Goal: Check status: Check status

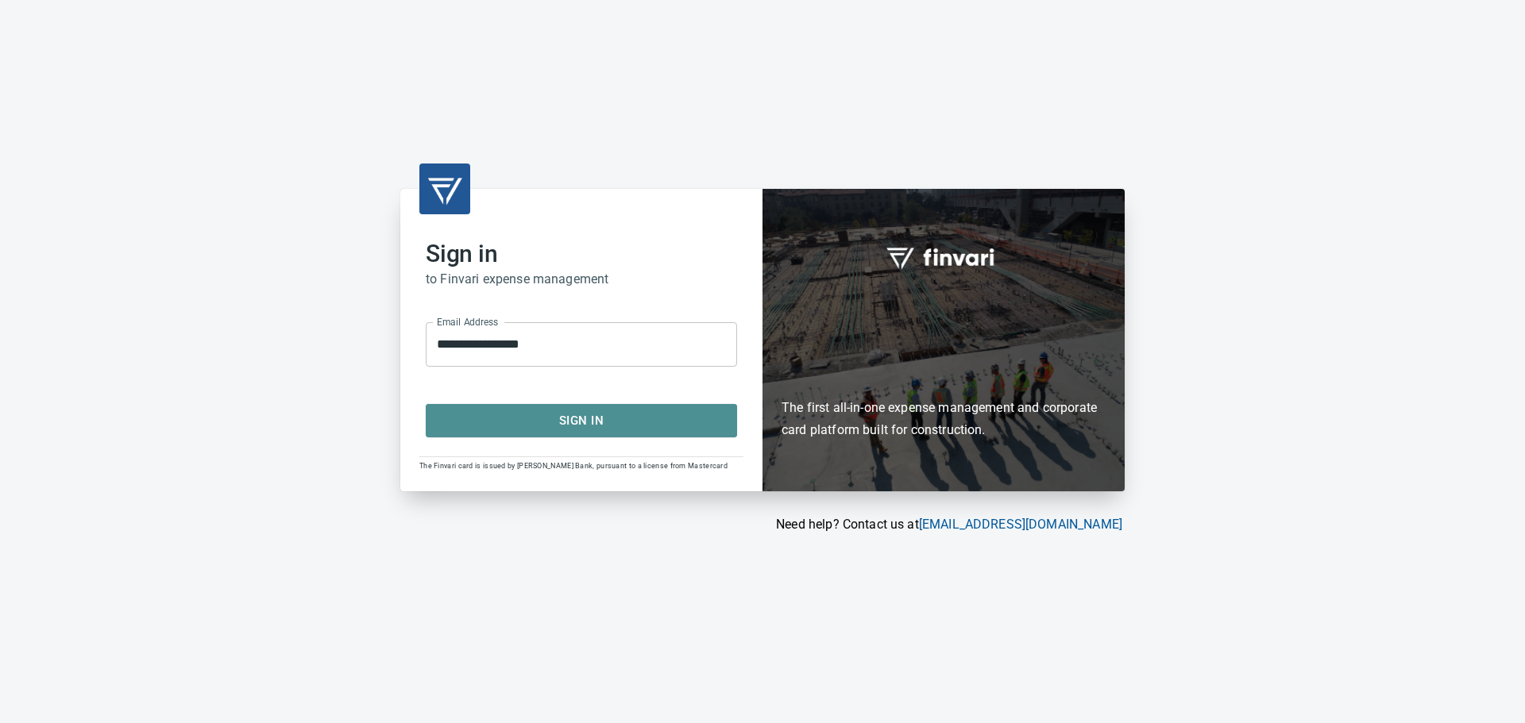
click at [550, 422] on span "Sign In" at bounding box center [581, 421] width 276 height 21
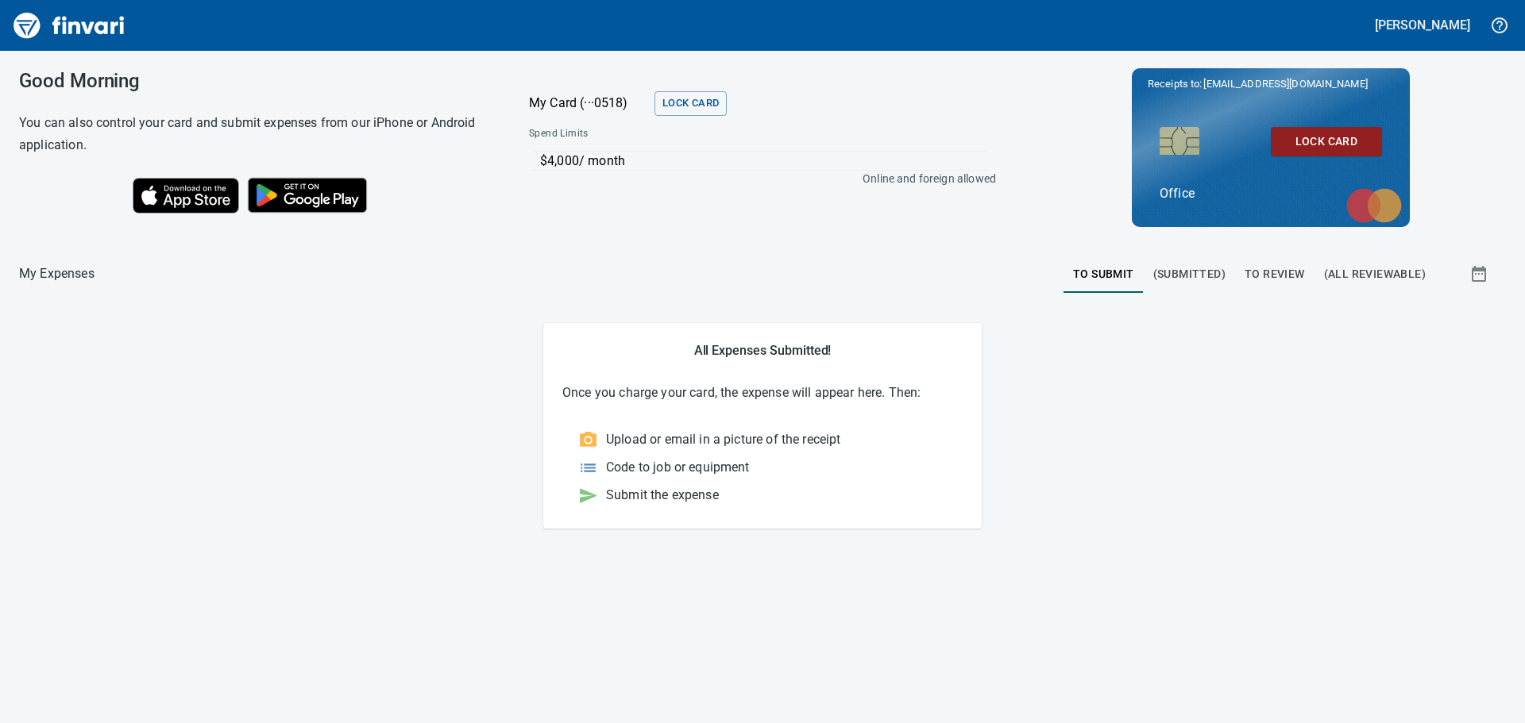
click at [1186, 274] on span "(Submitted)" at bounding box center [1189, 274] width 72 height 20
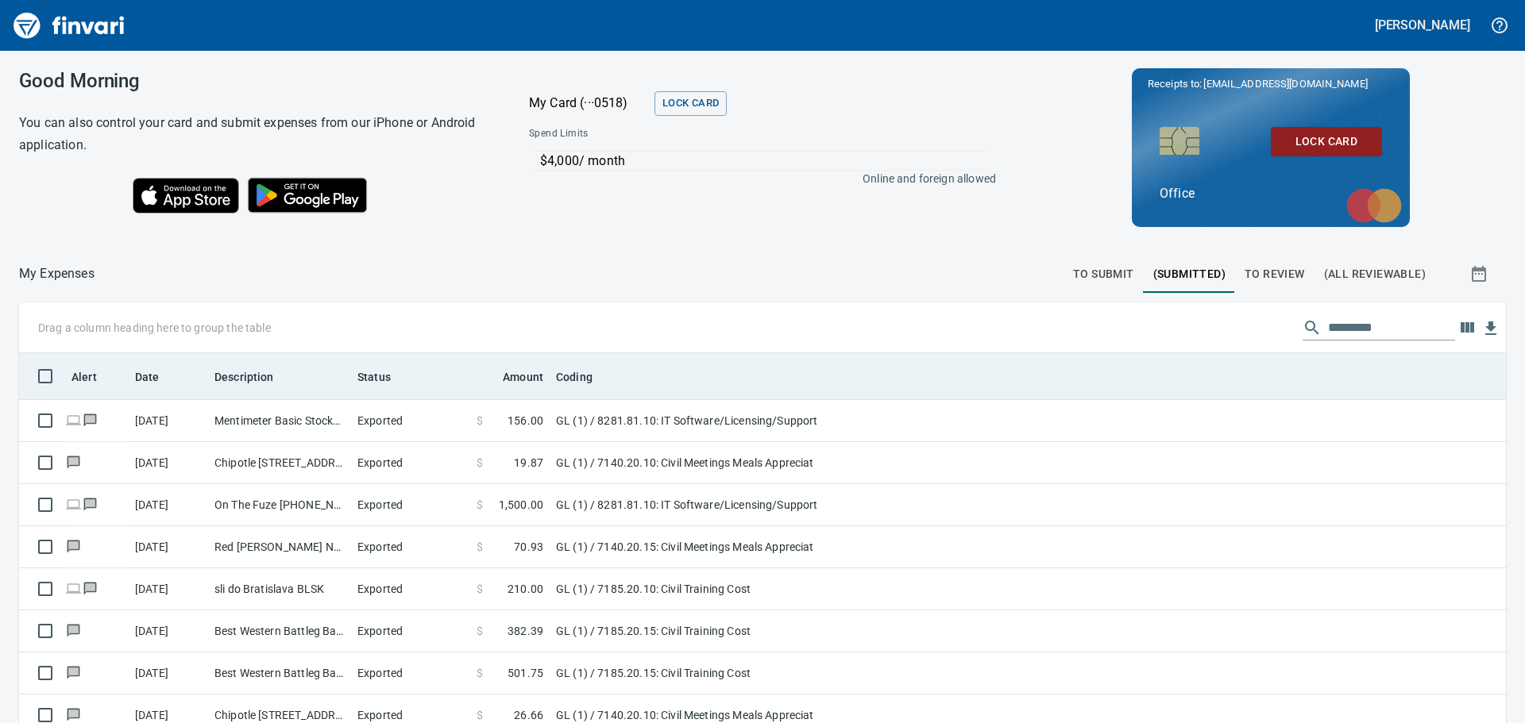
scroll to position [537, 1451]
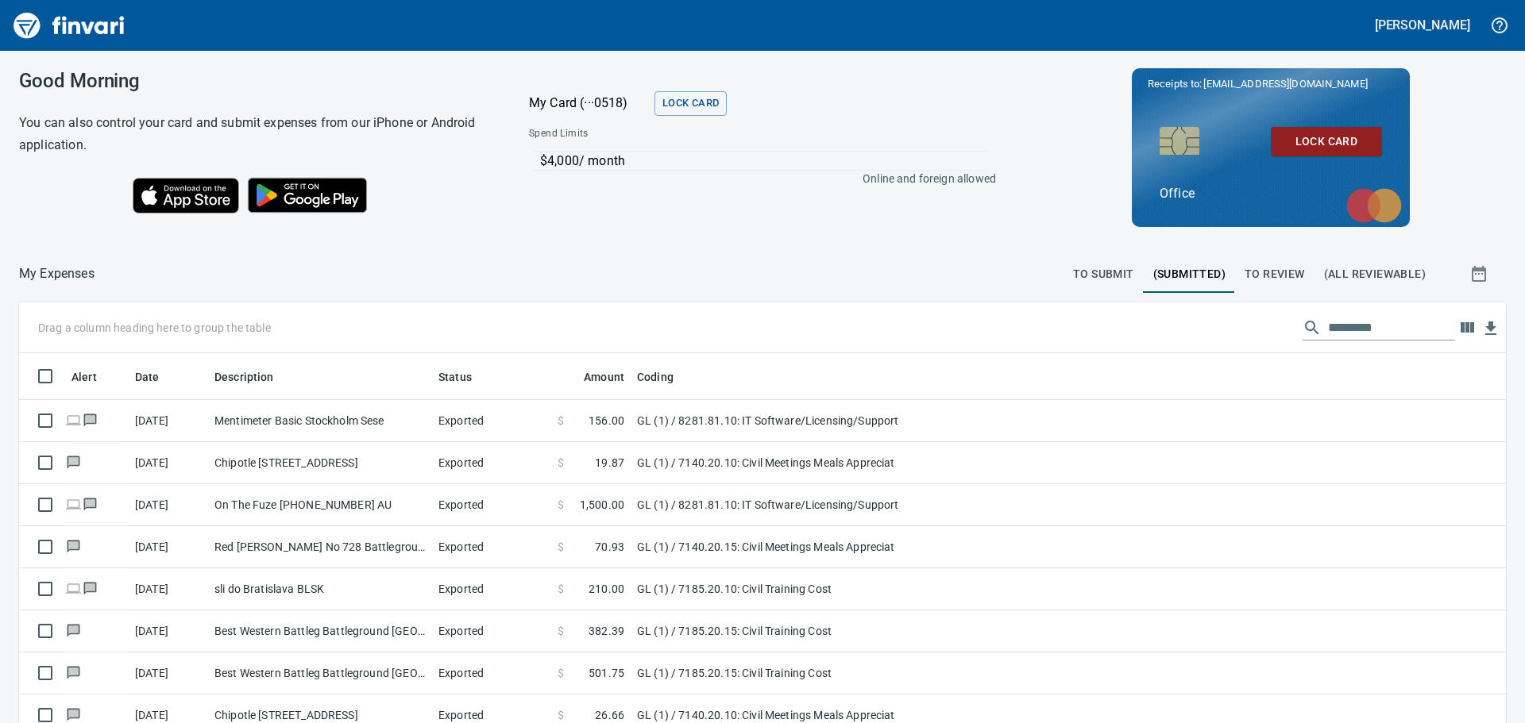
drag, startPoint x: 353, startPoint y: 378, endPoint x: 434, endPoint y: 380, distance: 81.0
click at [434, 380] on body "[PERSON_NAME] Good Morning You can also control your card and submit expenses f…" at bounding box center [762, 361] width 1525 height 723
click at [1244, 280] on span "To Review" at bounding box center [1274, 274] width 60 height 20
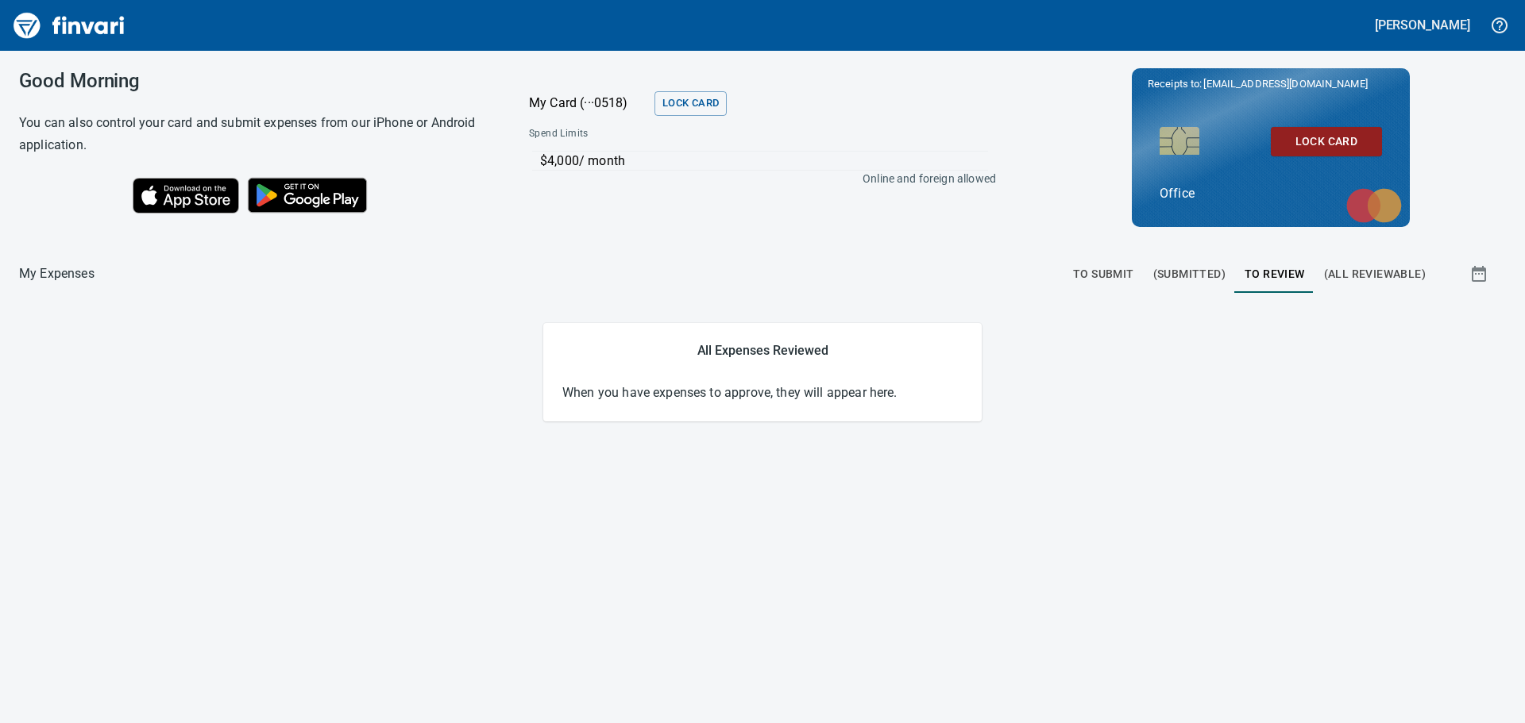
click at [1352, 276] on span "(All Reviewable)" at bounding box center [1375, 274] width 102 height 20
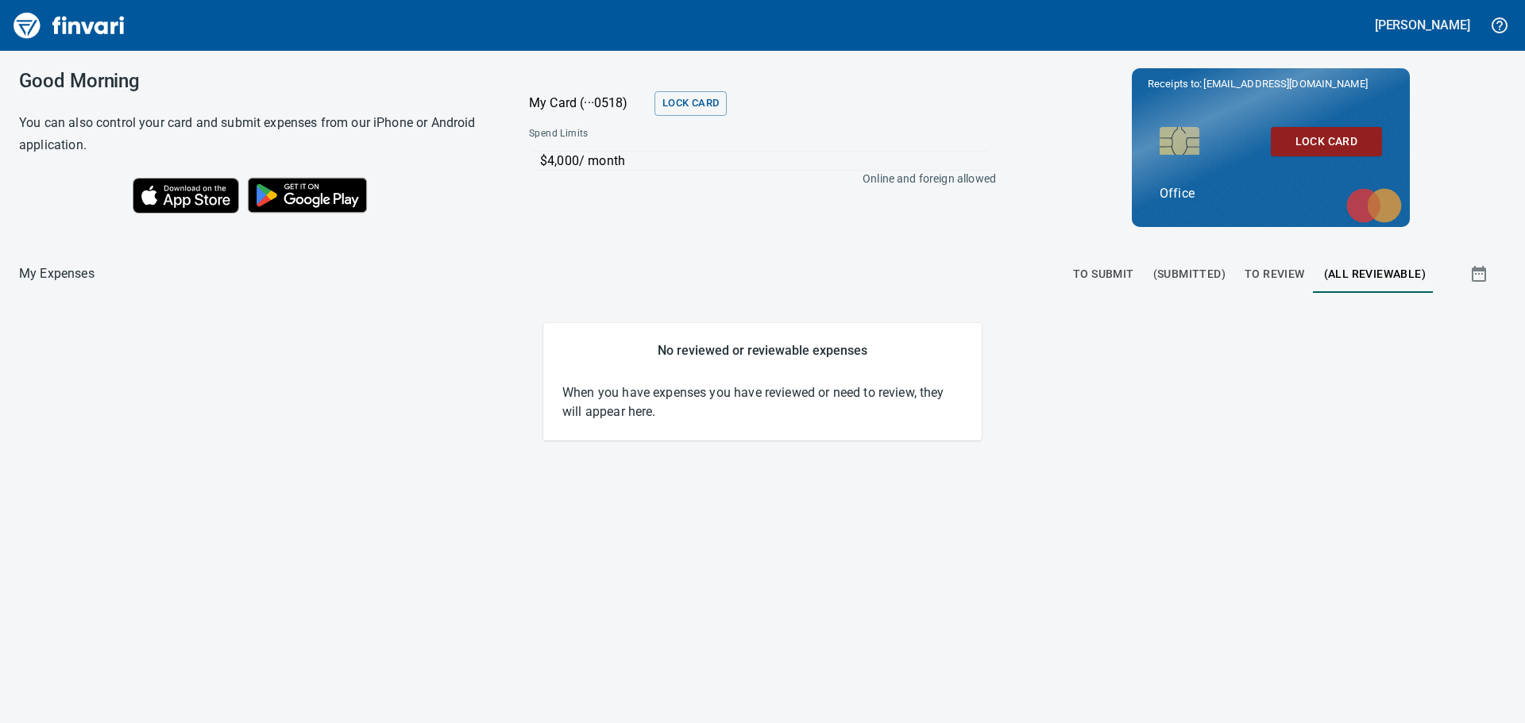
click at [1093, 277] on span "To Submit" at bounding box center [1103, 274] width 61 height 20
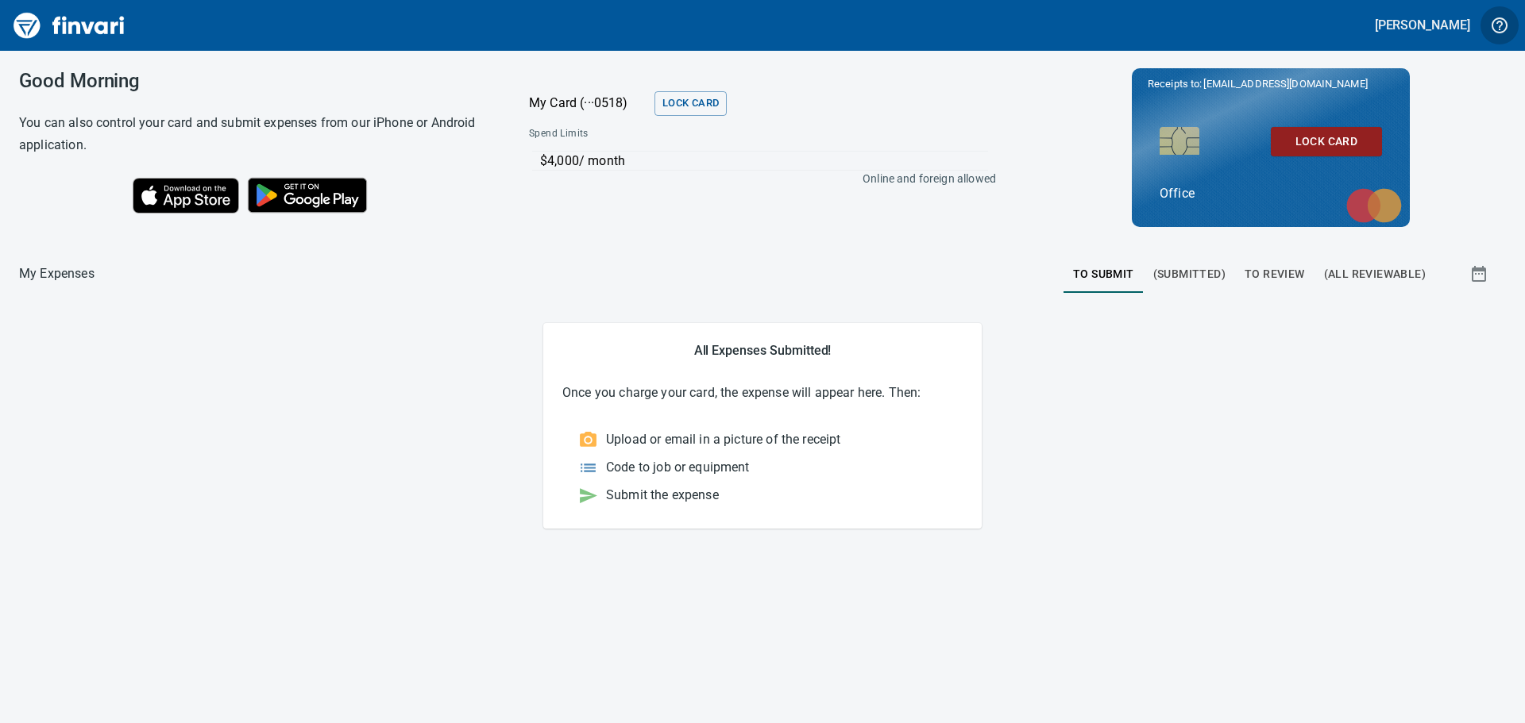
click at [1510, 22] on button "button" at bounding box center [1499, 25] width 38 height 38
click at [941, 263] on div at bounding box center [762, 361] width 1525 height 723
click at [1188, 278] on span "(Submitted)" at bounding box center [1189, 274] width 72 height 20
